Goal: Check status: Check status

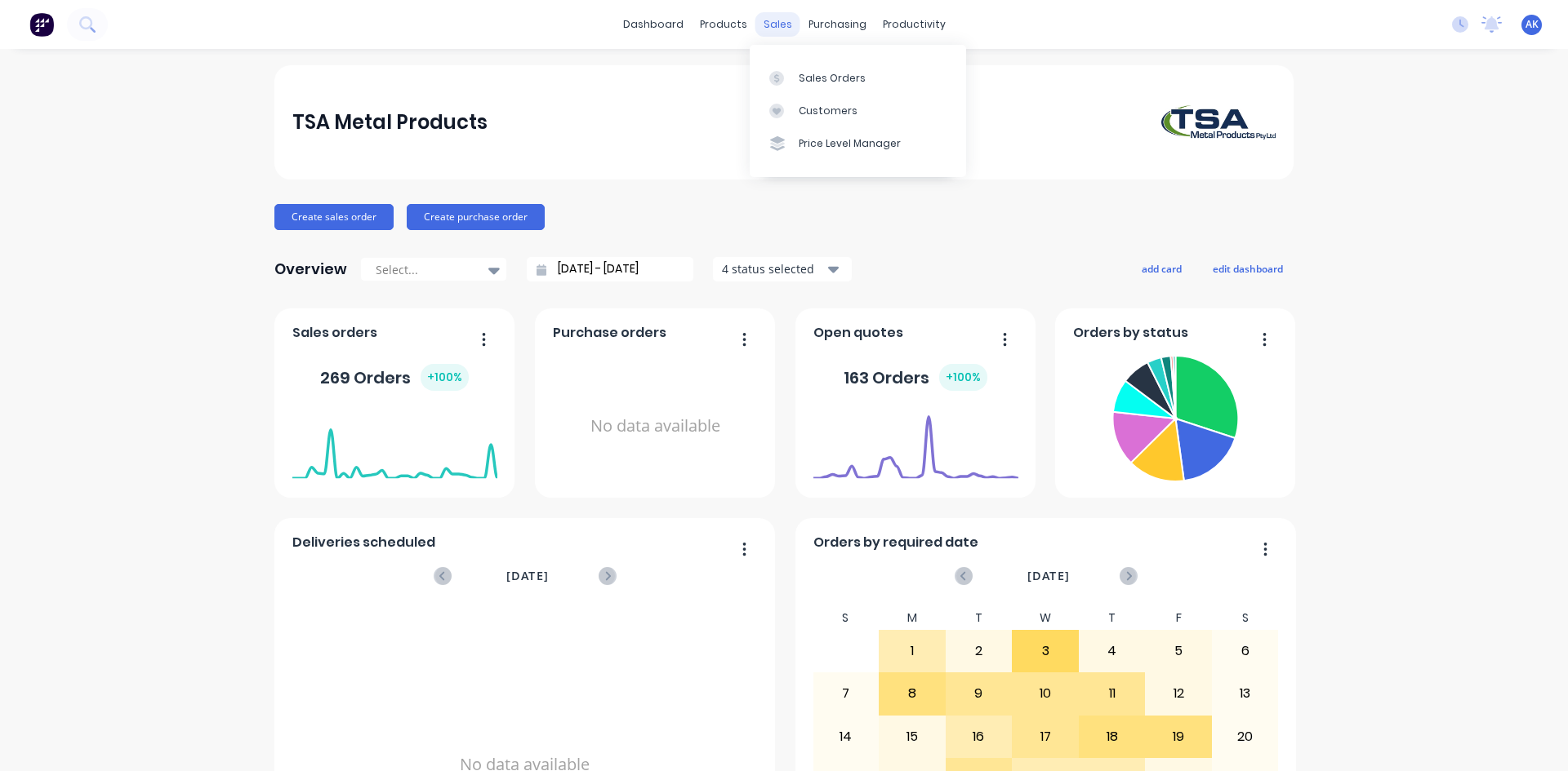
click at [777, 30] on div "sales" at bounding box center [778, 24] width 45 height 24
click at [810, 74] on div "Sales Orders" at bounding box center [832, 78] width 67 height 15
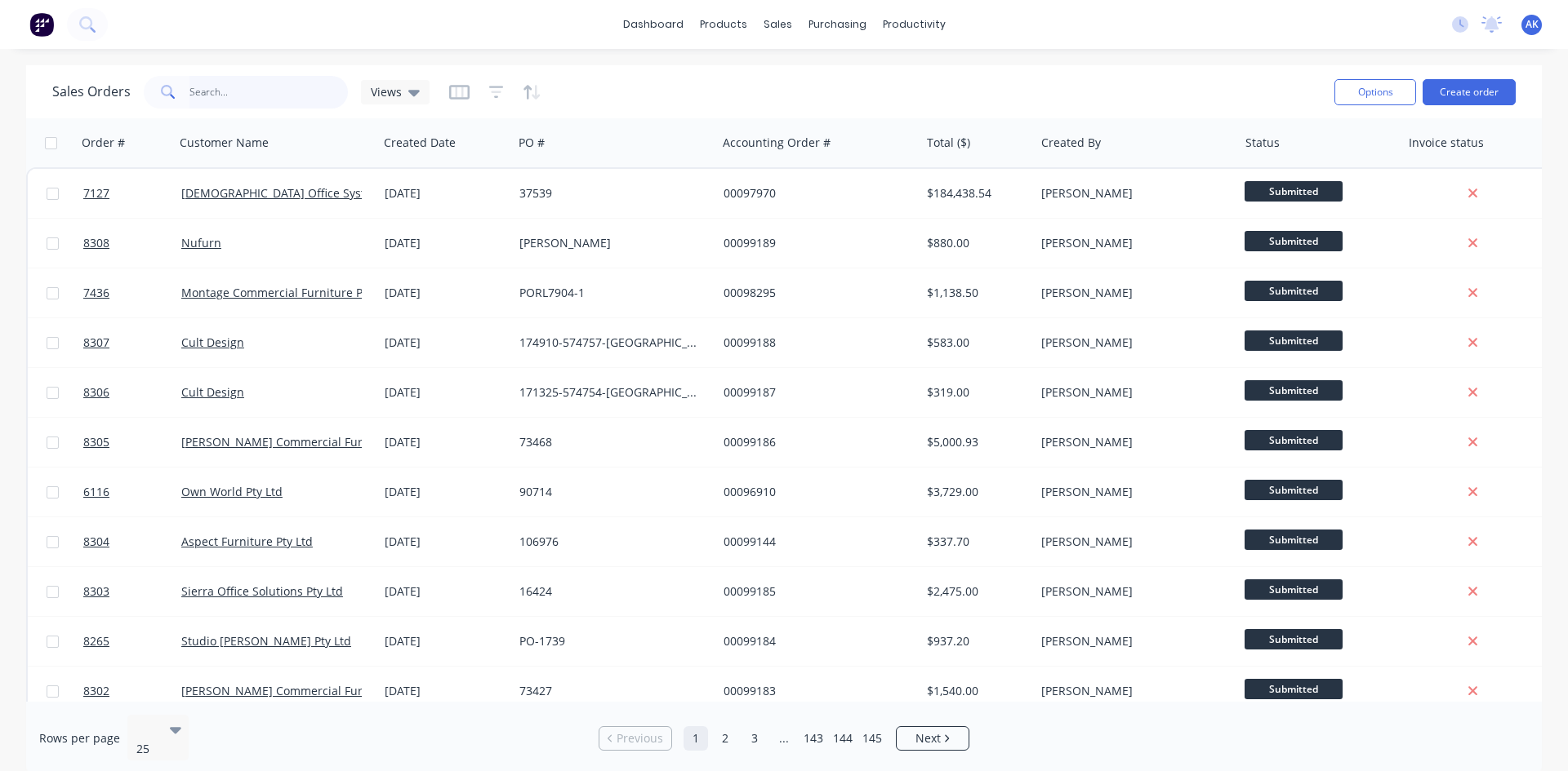
click at [252, 92] on input "text" at bounding box center [269, 92] width 159 height 33
type input "99163"
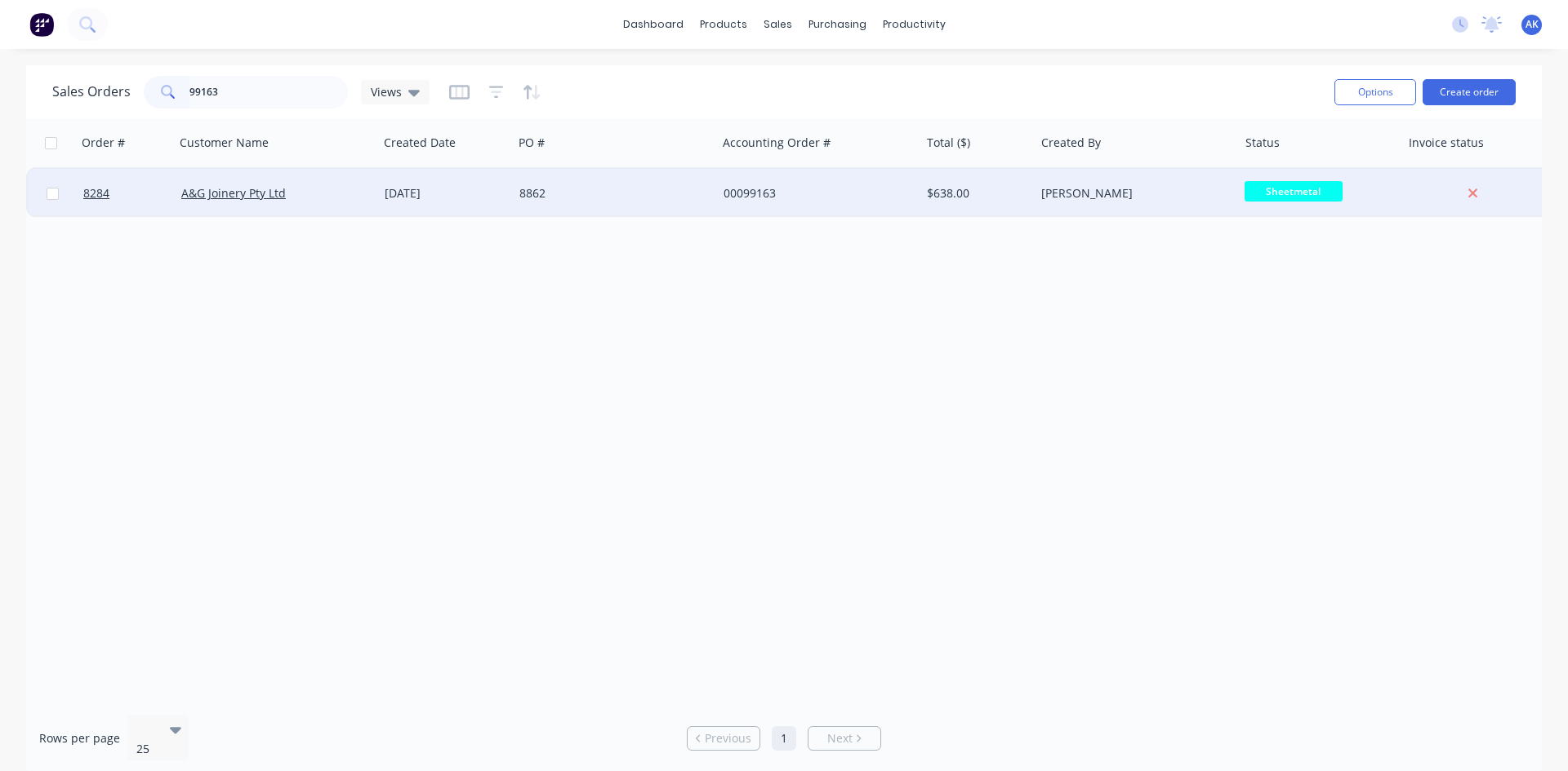
click at [548, 183] on div "8862" at bounding box center [614, 193] width 204 height 49
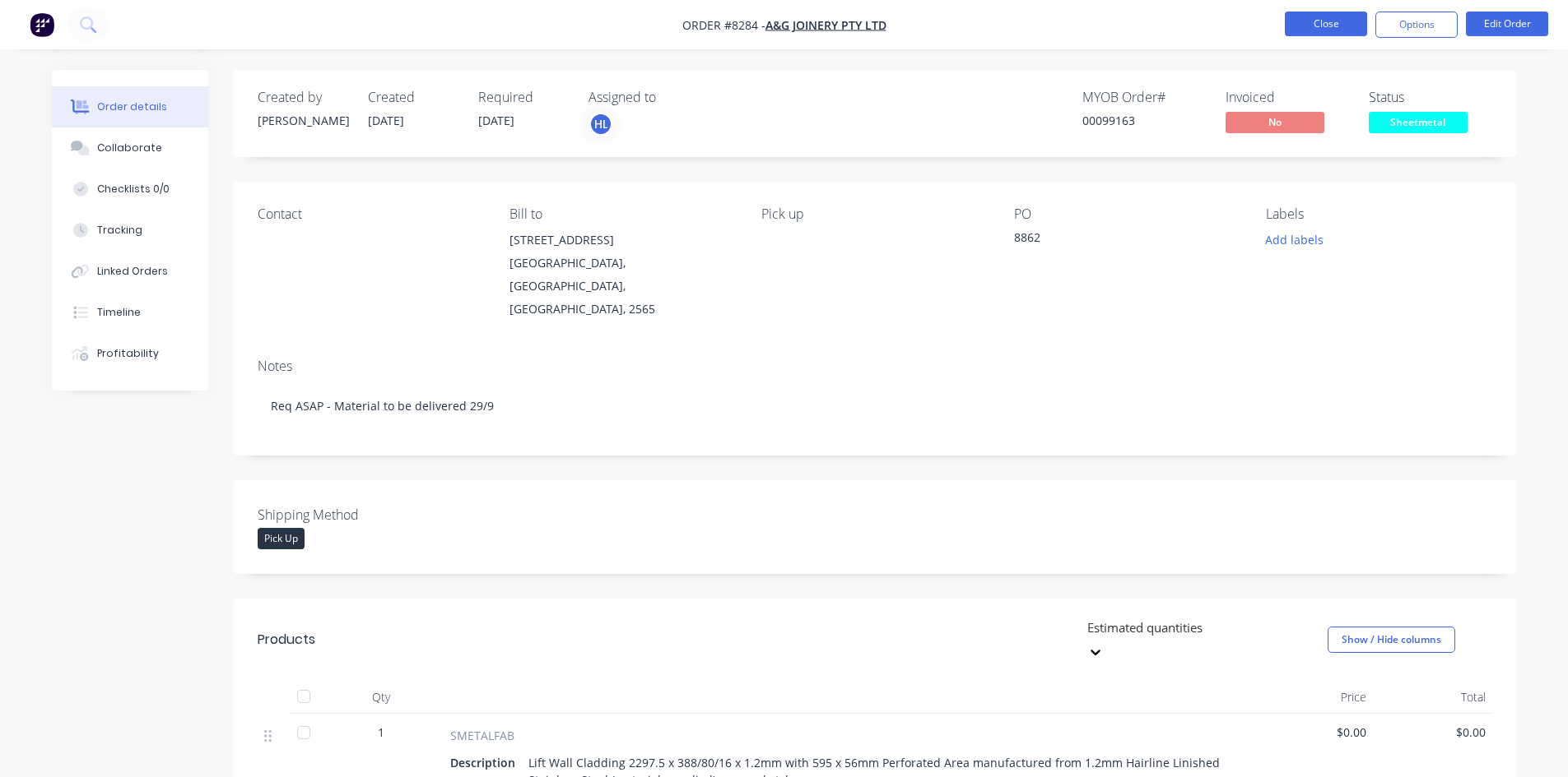
click at [1318, 18] on button "Close" at bounding box center [1326, 23] width 83 height 24
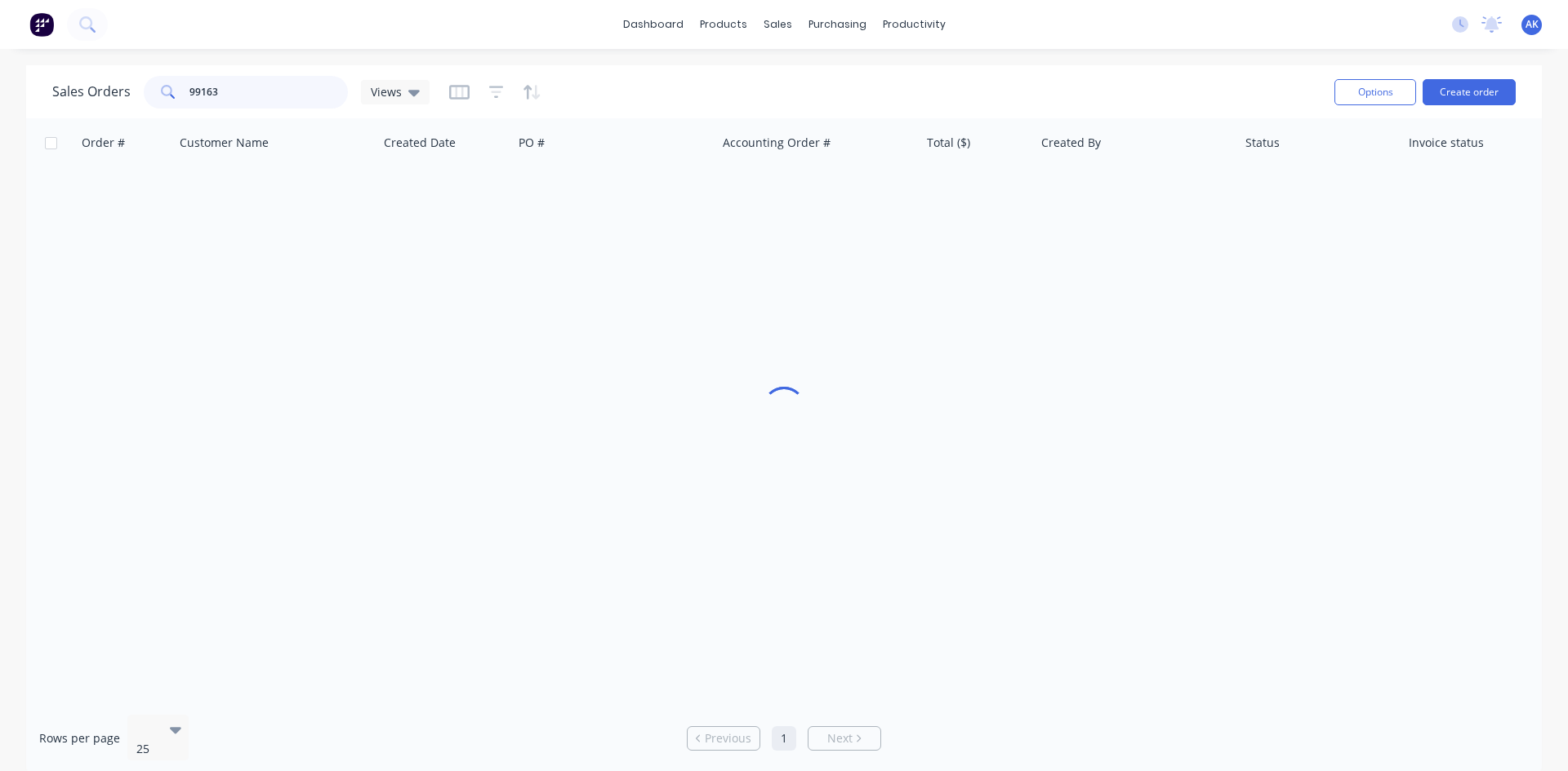
drag, startPoint x: 230, startPoint y: 97, endPoint x: 130, endPoint y: 98, distance: 100.0
click at [130, 98] on div "Sales Orders 99163 Views" at bounding box center [240, 92] width 377 height 33
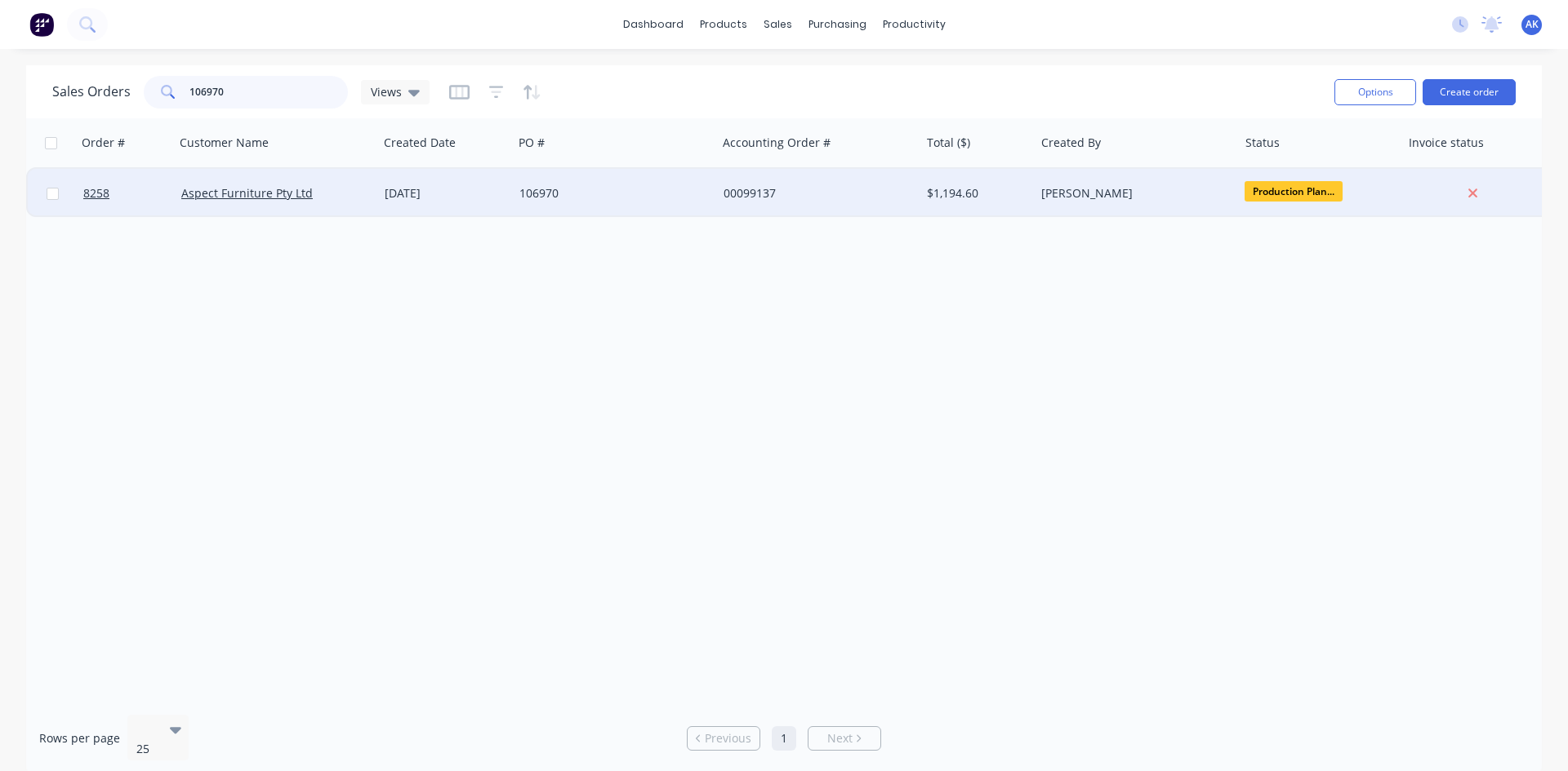
type input "106970"
click at [408, 188] on div "[DATE]" at bounding box center [445, 193] width 122 height 17
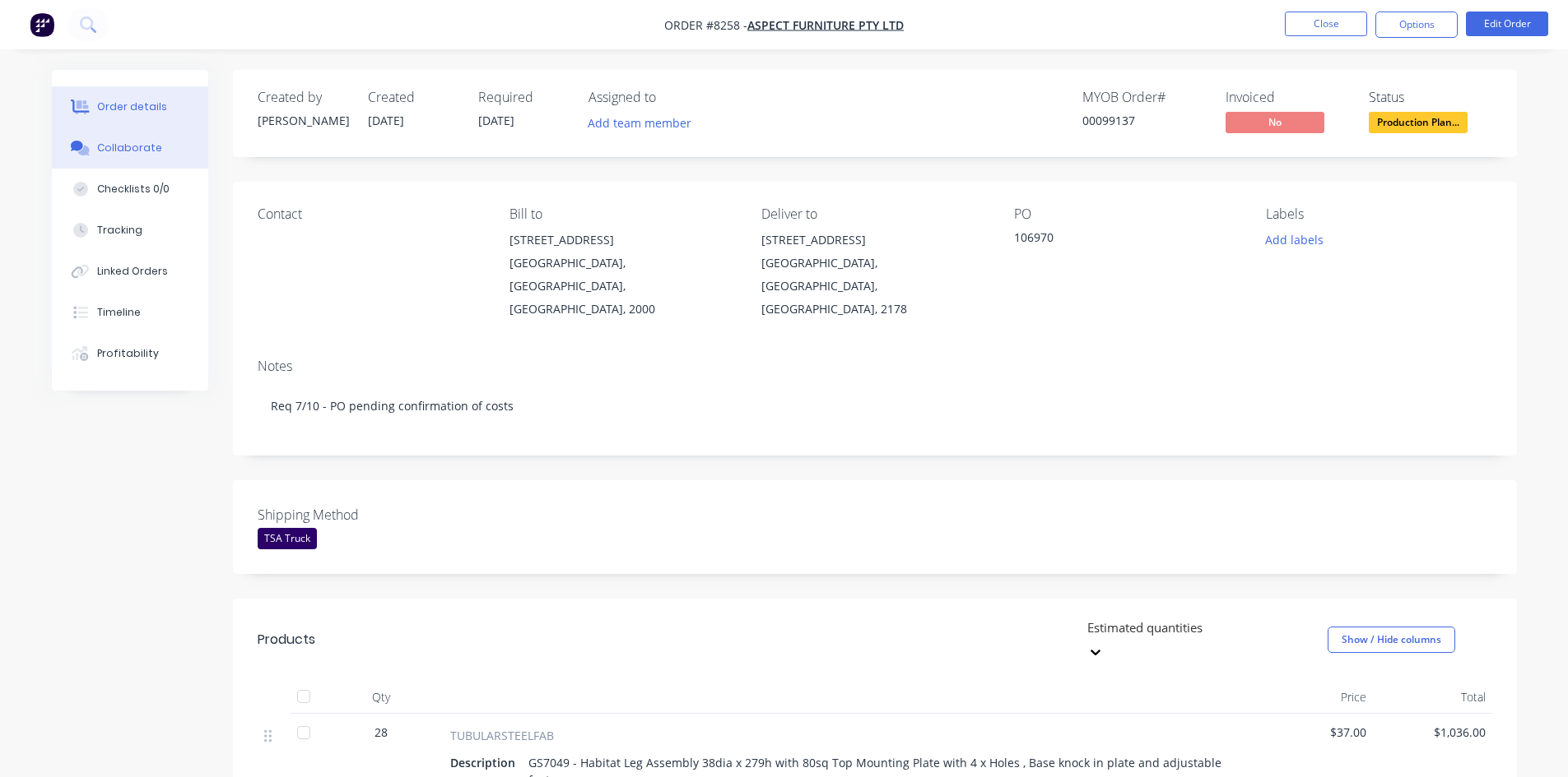
click at [138, 146] on div "Collaborate" at bounding box center [129, 148] width 65 height 15
